Goal: Task Accomplishment & Management: Complete application form

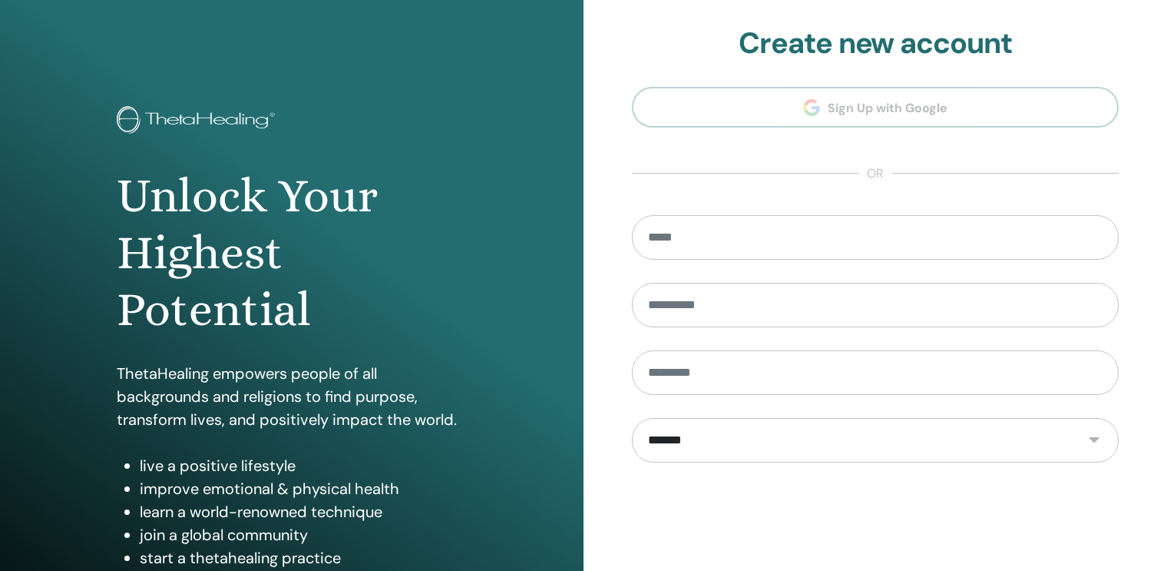
click at [905, 437] on select "**********" at bounding box center [875, 440] width 487 height 45
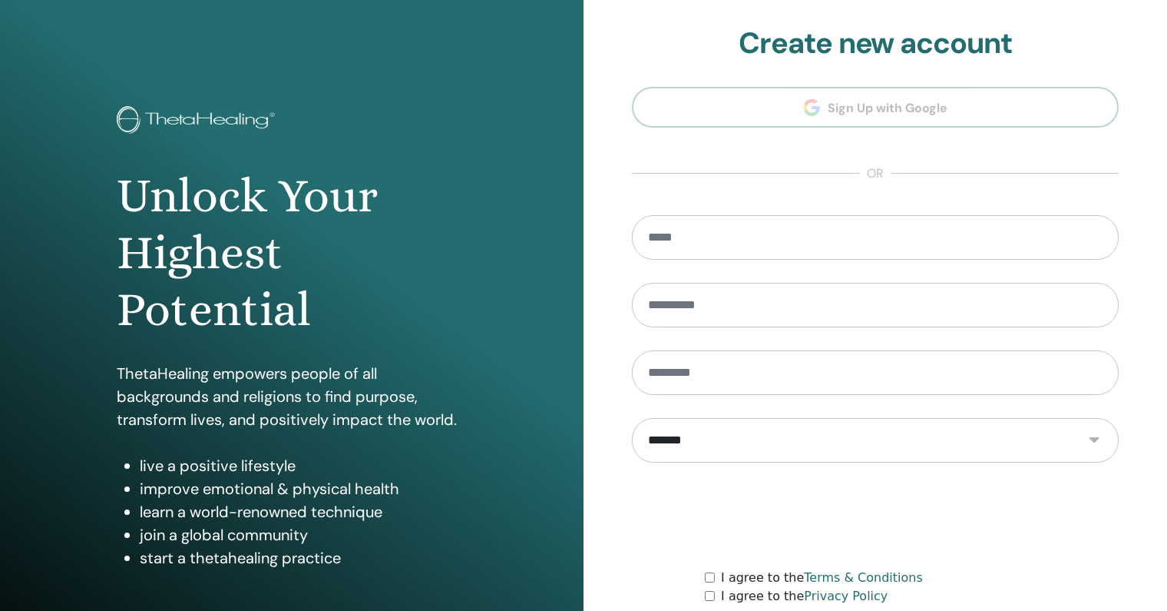
click at [856, 428] on select "**********" at bounding box center [875, 440] width 487 height 45
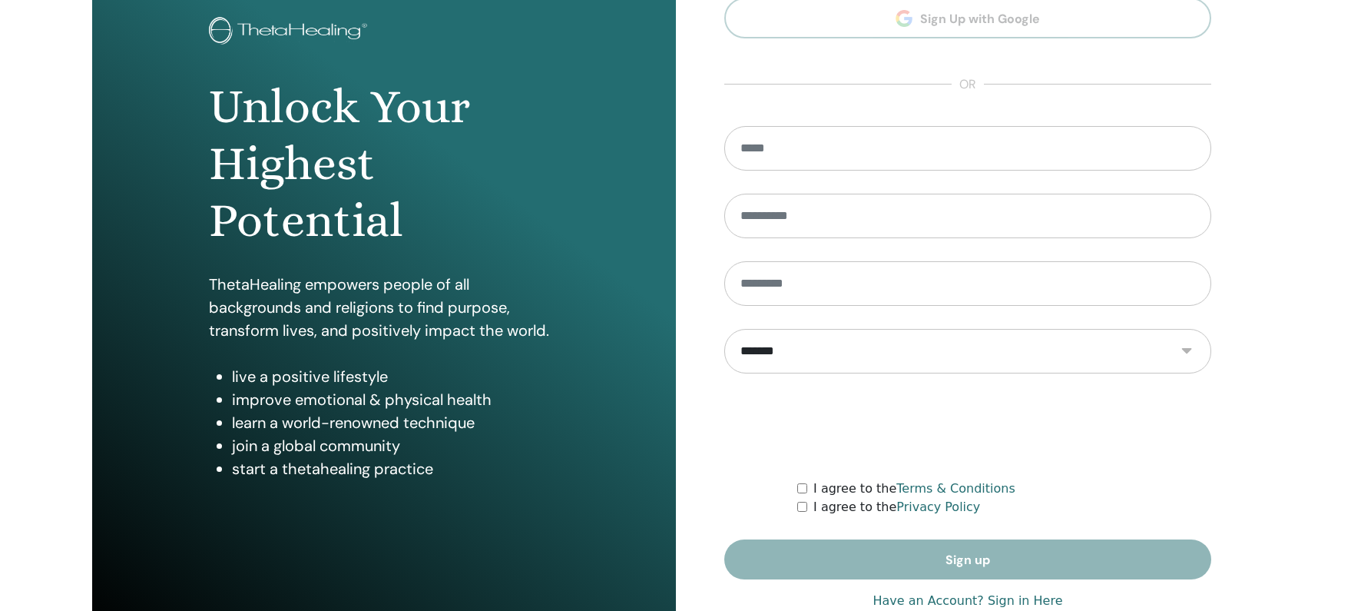
scroll to position [127, 0]
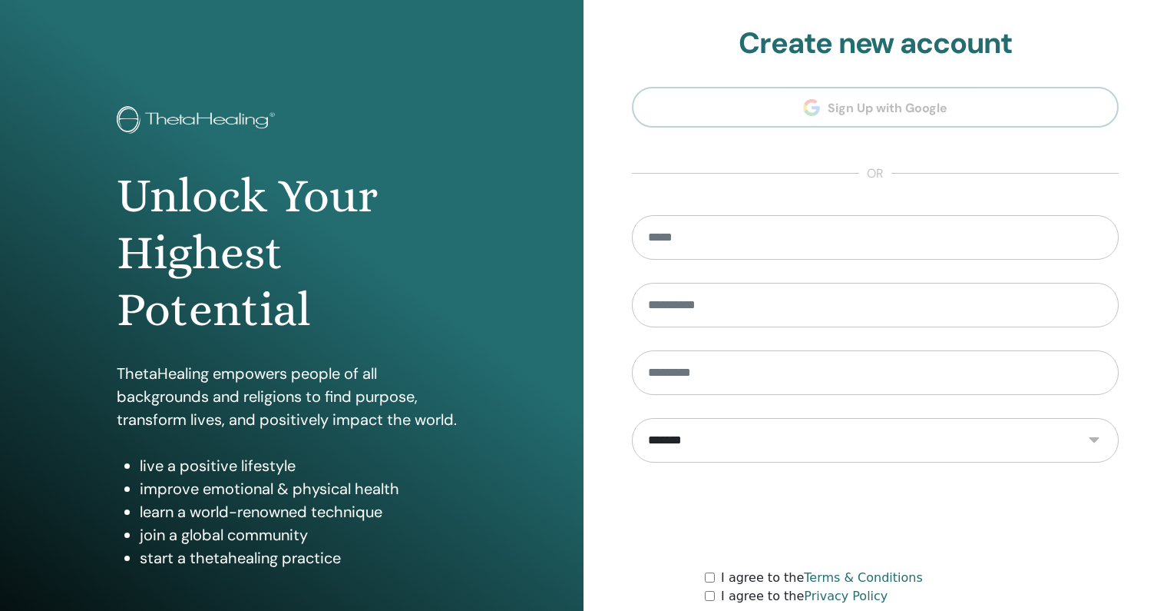
click at [294, 37] on div "Unlock Your Highest Potential ThetaHealing empowers people of all backgrounds a…" at bounding box center [292, 368] width 584 height 737
